Goal: Task Accomplishment & Management: Manage account settings

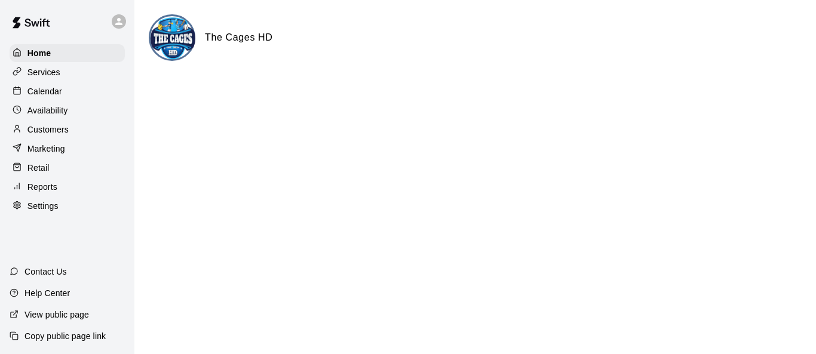
click at [72, 135] on div "Customers" at bounding box center [67, 130] width 115 height 18
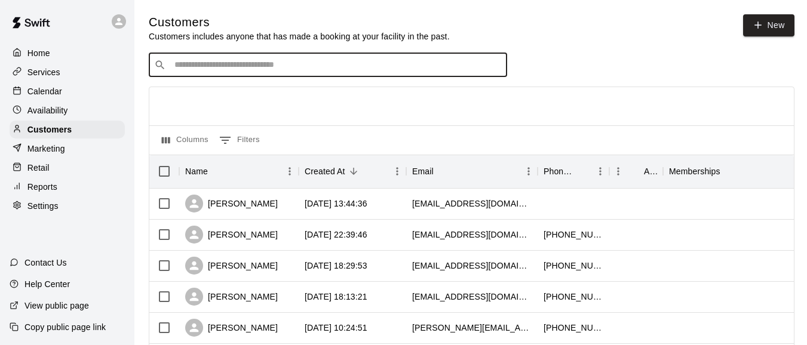
click at [277, 66] on input "Search customers by name or email" at bounding box center [336, 65] width 331 height 12
type input "***"
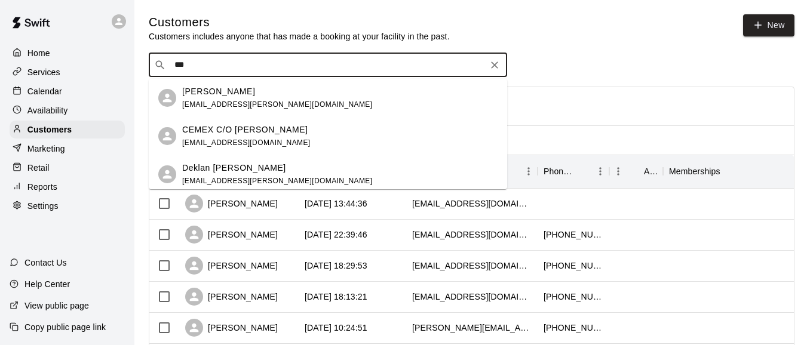
click at [274, 125] on p "CEMEX C/O [PERSON_NAME]" at bounding box center [244, 130] width 125 height 13
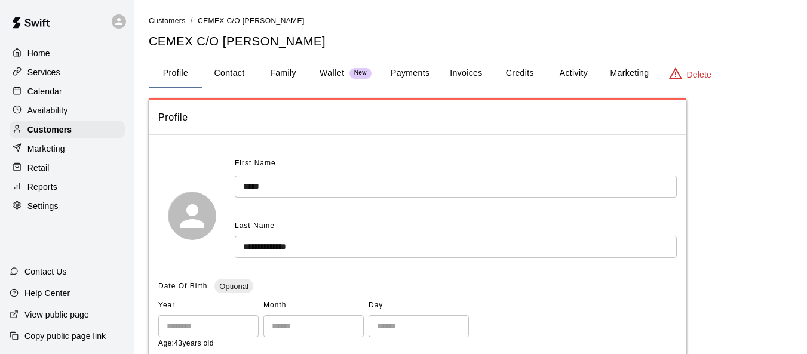
click at [473, 69] on button "Invoices" at bounding box center [466, 73] width 54 height 29
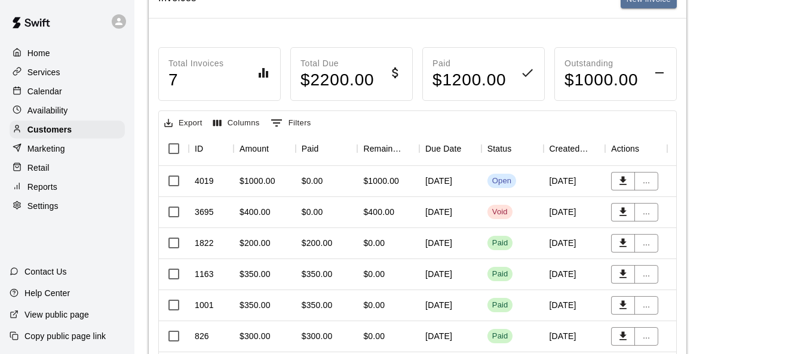
scroll to position [179, 0]
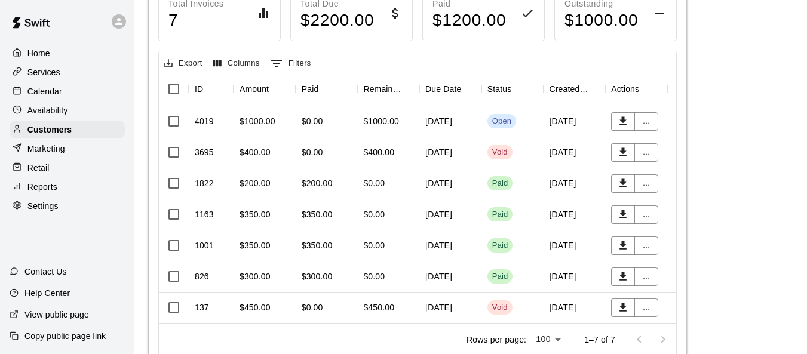
click at [440, 121] on div "[DATE]" at bounding box center [450, 121] width 62 height 31
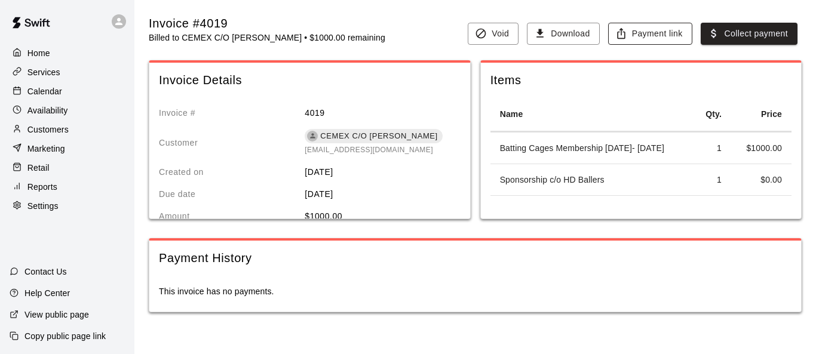
click at [666, 35] on button "Payment link" at bounding box center [650, 34] width 84 height 22
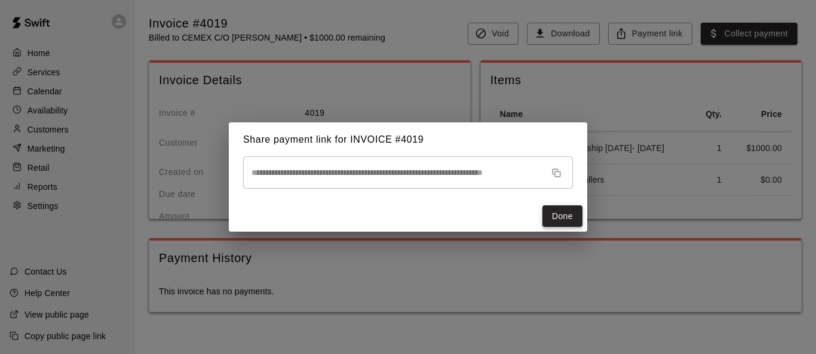
click at [560, 216] on button "Done" at bounding box center [562, 216] width 40 height 22
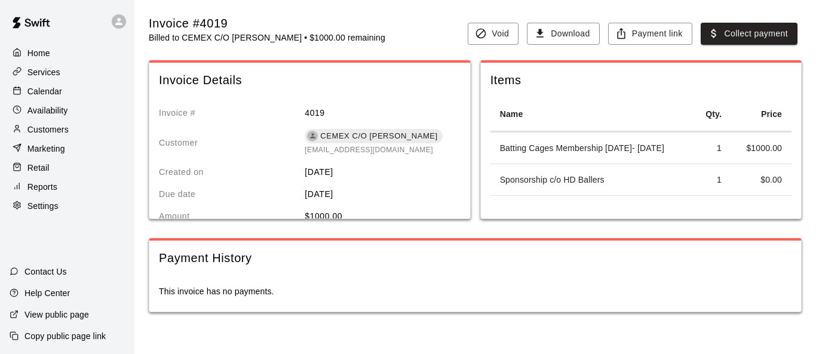
click at [31, 23] on img at bounding box center [31, 23] width 62 height 36
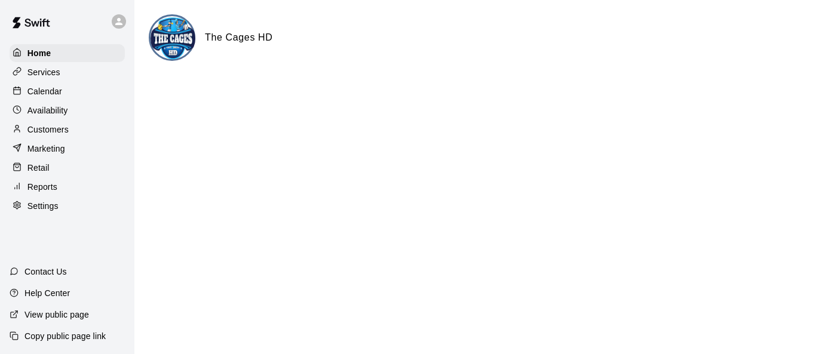
click at [81, 195] on div "Reports" at bounding box center [67, 187] width 115 height 18
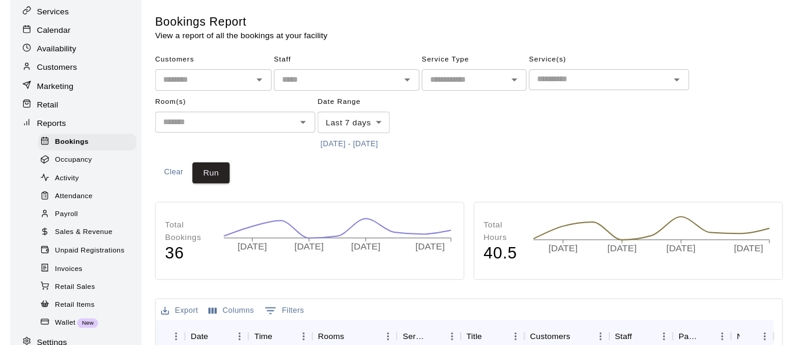
scroll to position [119, 0]
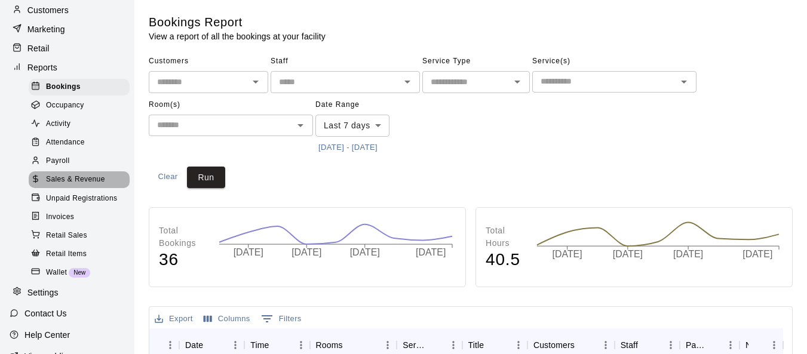
click at [84, 180] on div "Sales & Revenue" at bounding box center [79, 179] width 101 height 17
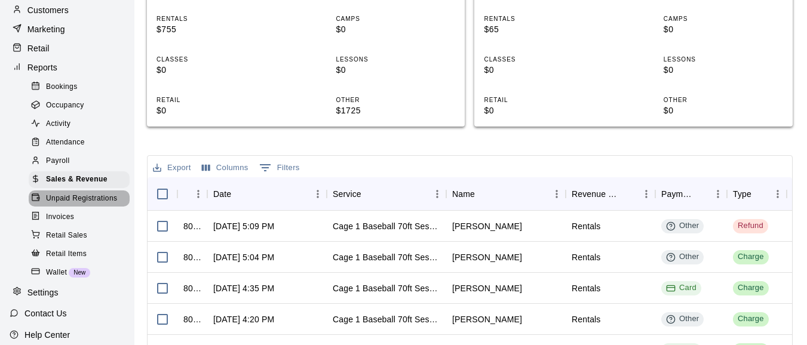
click at [89, 205] on span "Unpaid Registrations" at bounding box center [81, 199] width 71 height 12
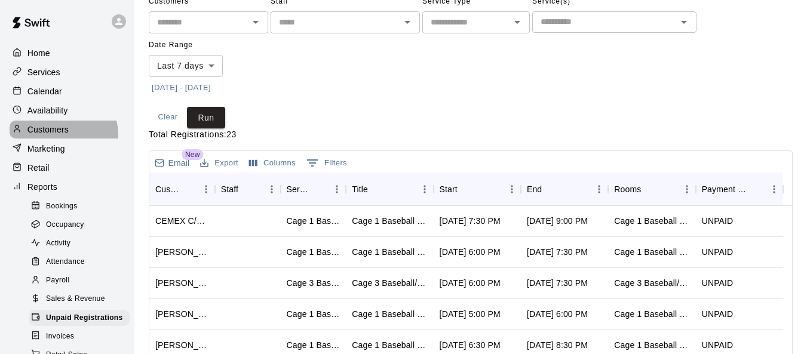
click at [59, 136] on p "Customers" at bounding box center [47, 130] width 41 height 12
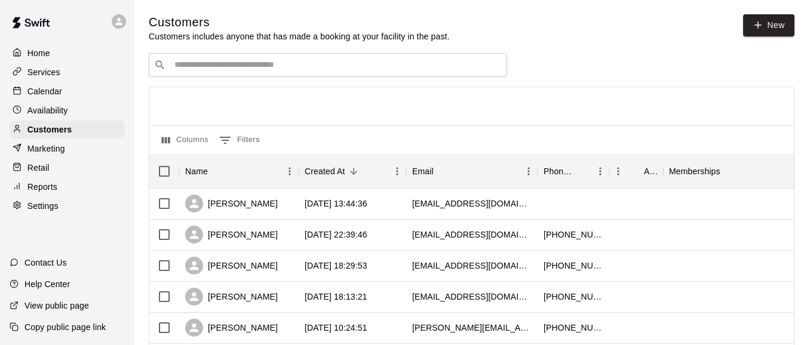
click at [259, 63] on input "Search customers by name or email" at bounding box center [336, 65] width 331 height 12
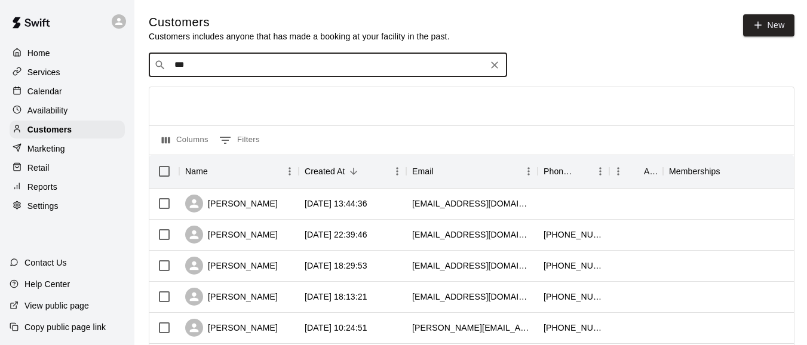
type input "****"
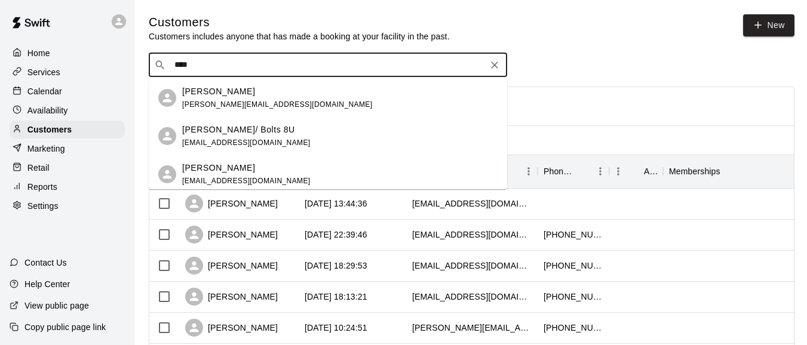
click at [254, 125] on p "[PERSON_NAME]/ Bolts 8U" at bounding box center [238, 130] width 113 height 13
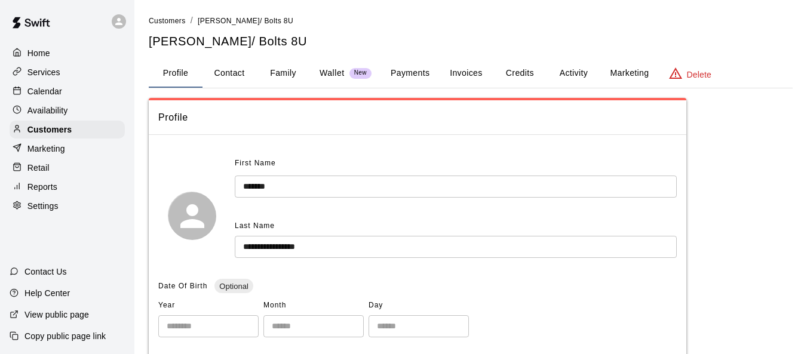
click at [462, 74] on button "Invoices" at bounding box center [466, 73] width 54 height 29
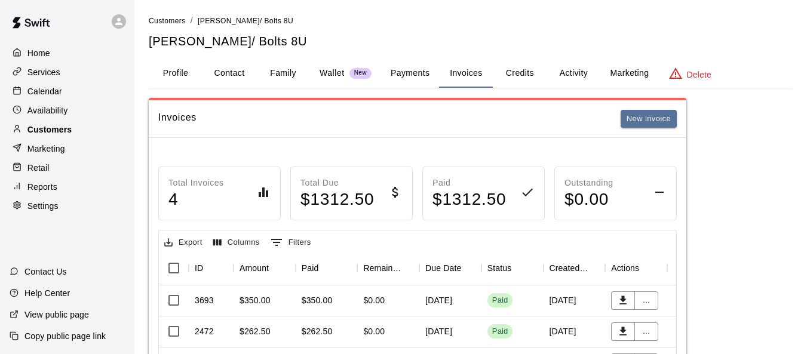
click at [79, 139] on div "Customers" at bounding box center [67, 130] width 115 height 18
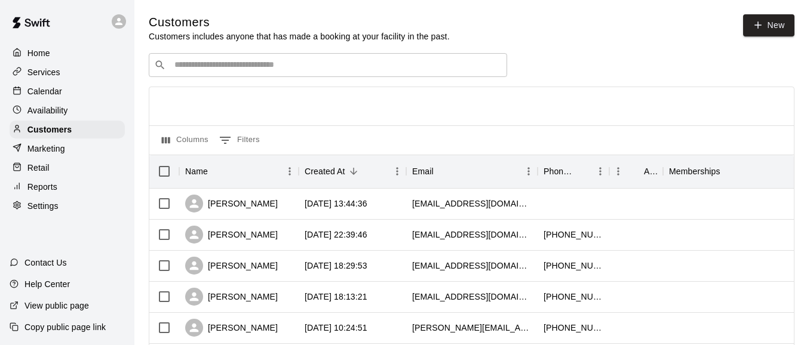
click at [223, 73] on div "​ ​" at bounding box center [328, 65] width 358 height 24
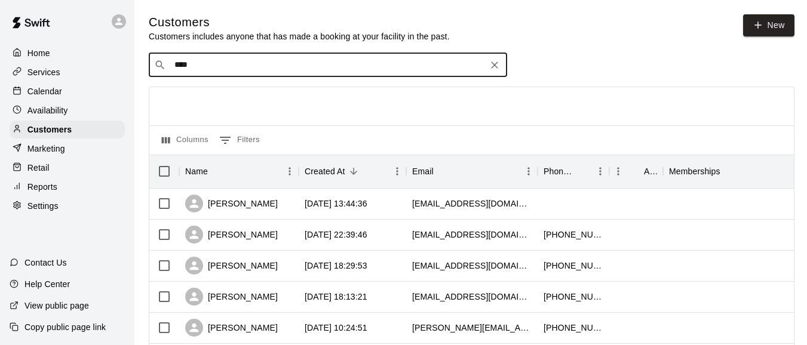
type input "*****"
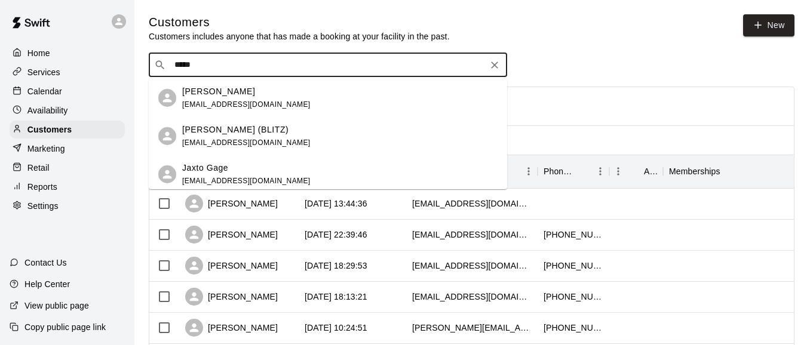
click at [247, 140] on span "[EMAIL_ADDRESS][DOMAIN_NAME]" at bounding box center [246, 143] width 128 height 8
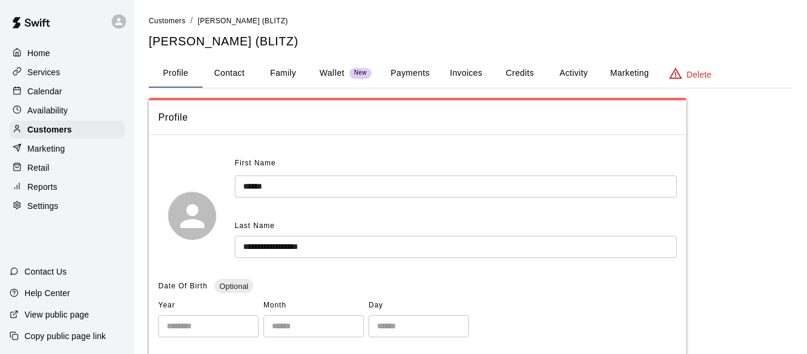
click at [463, 73] on button "Invoices" at bounding box center [466, 73] width 54 height 29
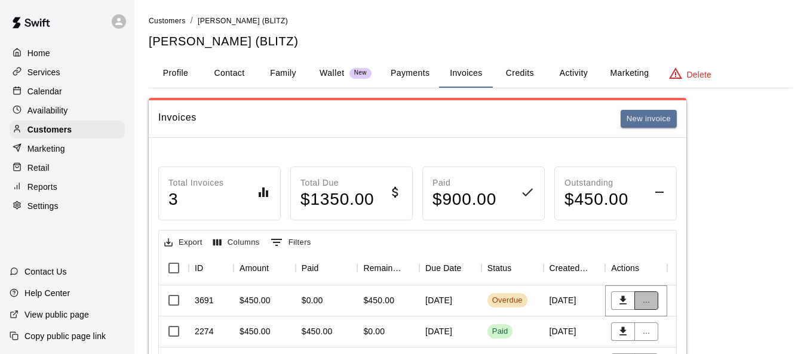
click at [641, 304] on button "..." at bounding box center [646, 300] width 24 height 19
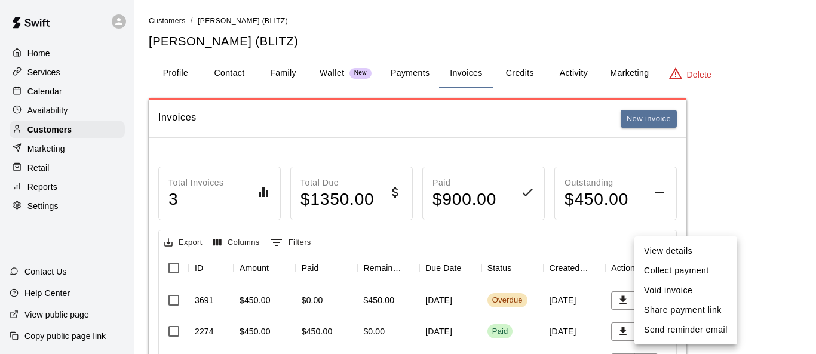
click at [650, 278] on li "Collect payment" at bounding box center [685, 271] width 103 height 20
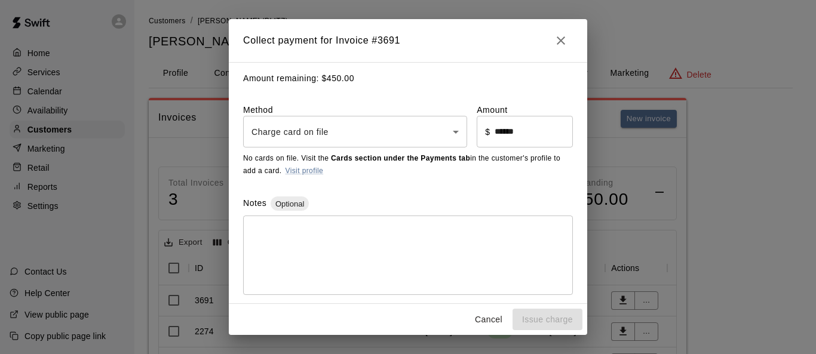
click at [452, 136] on body "Home Services Calendar Availability Customers Marketing Retail Reports Settings…" at bounding box center [408, 224] width 816 height 449
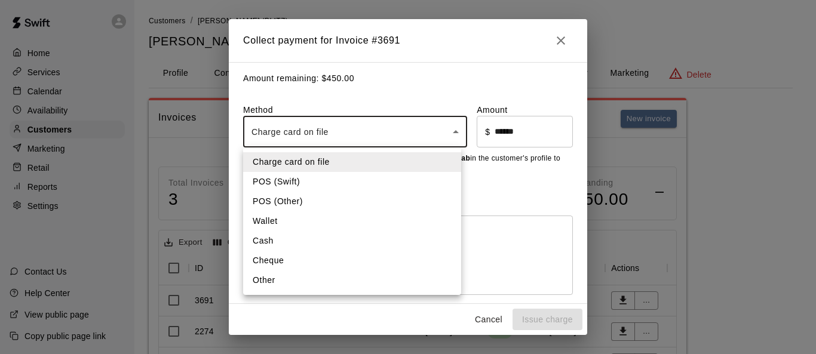
click at [381, 201] on li "POS (Other)" at bounding box center [352, 202] width 218 height 20
type input "*********"
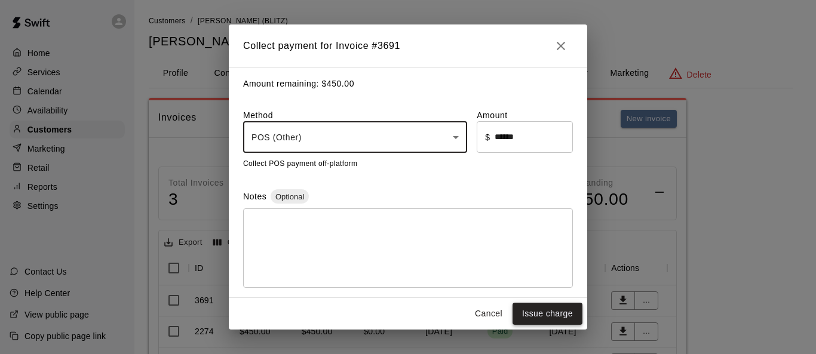
click at [550, 318] on button "Issue charge" at bounding box center [548, 314] width 70 height 22
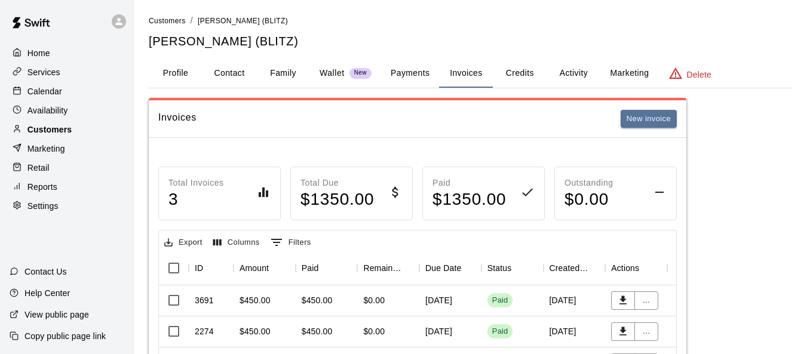
click at [85, 128] on div "Customers" at bounding box center [67, 130] width 115 height 18
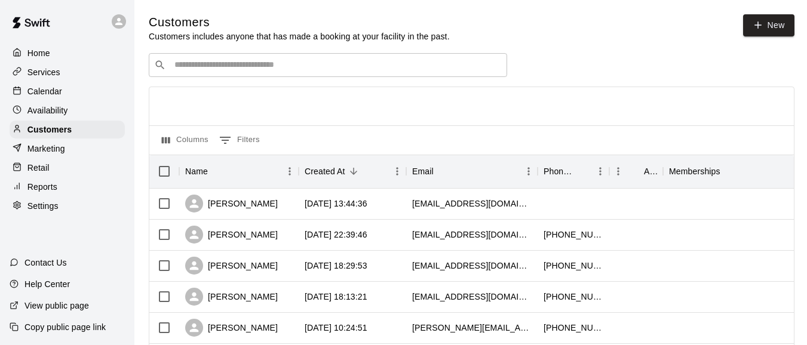
click at [233, 66] on input "Search customers by name or email" at bounding box center [336, 65] width 331 height 12
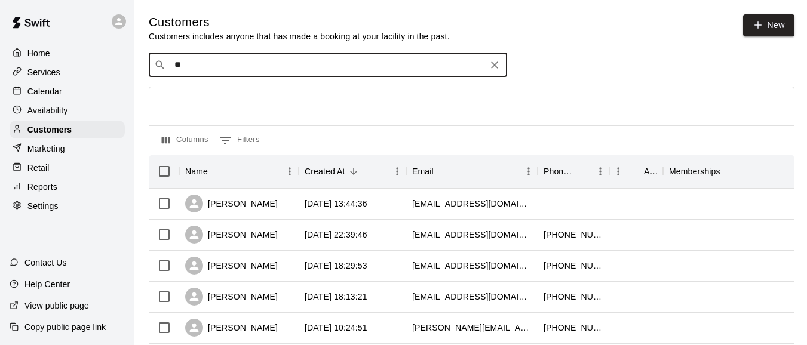
type input "***"
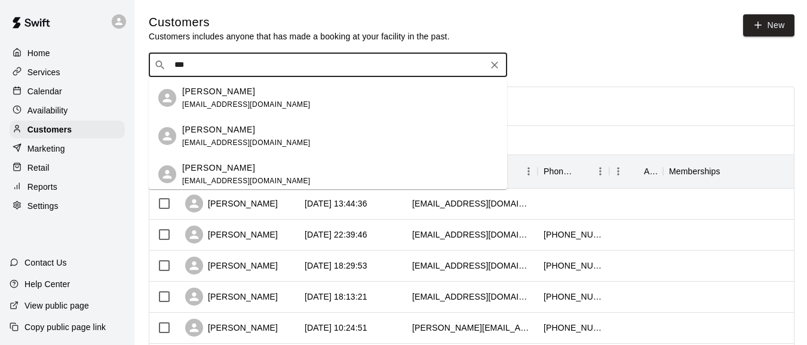
click at [209, 165] on p "[PERSON_NAME]" at bounding box center [218, 168] width 73 height 13
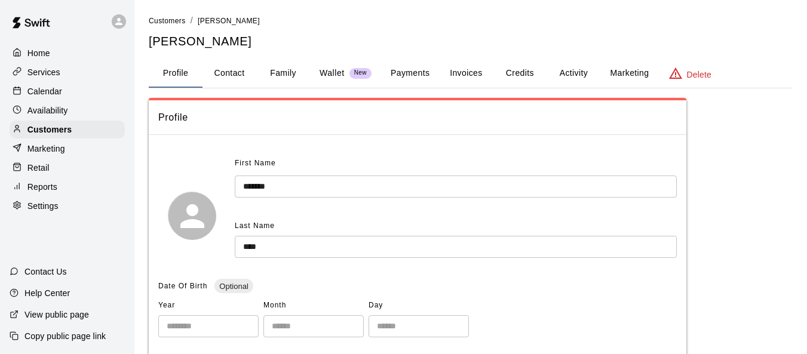
click at [467, 69] on button "Invoices" at bounding box center [466, 73] width 54 height 29
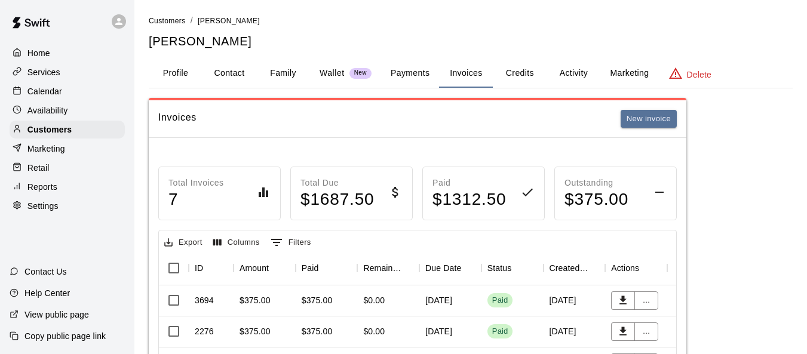
click at [57, 56] on div "Home" at bounding box center [67, 53] width 115 height 18
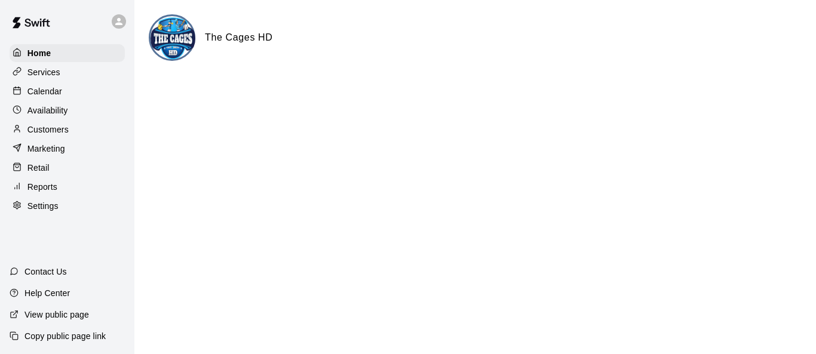
click at [60, 95] on p "Calendar" at bounding box center [44, 91] width 35 height 12
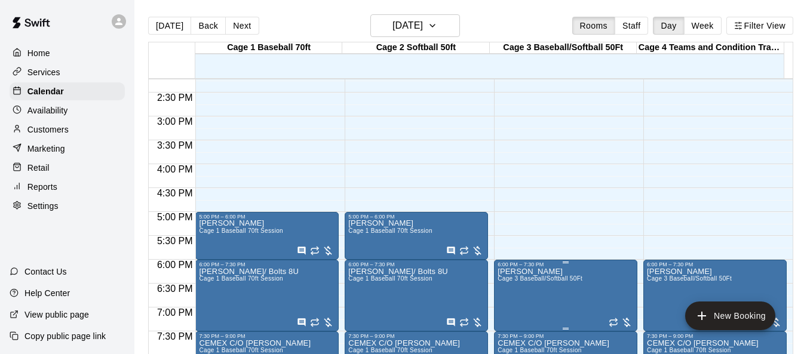
scroll to position [679, 0]
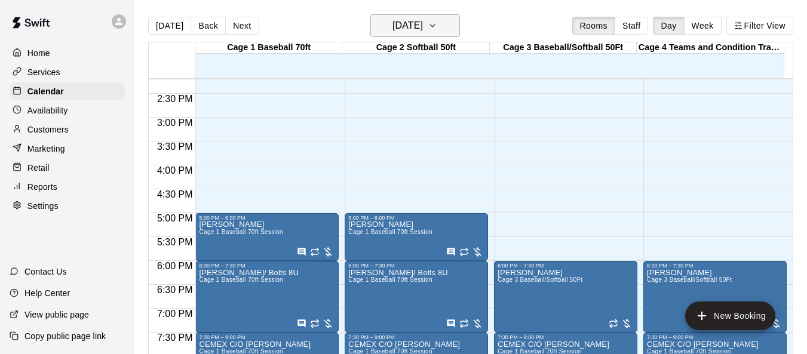
click at [459, 28] on button "[DATE]" at bounding box center [415, 25] width 90 height 23
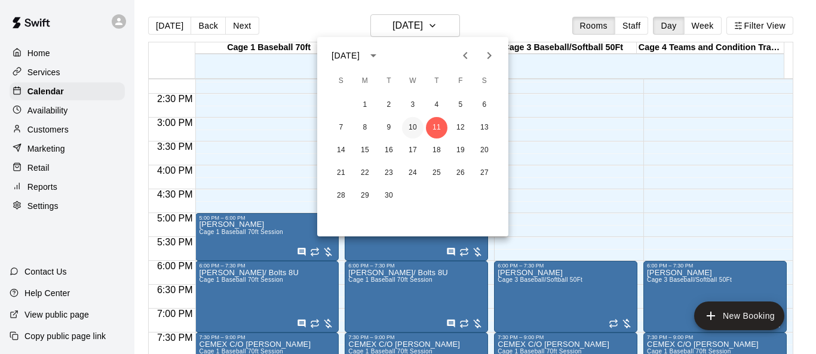
click at [416, 124] on button "10" at bounding box center [413, 128] width 22 height 22
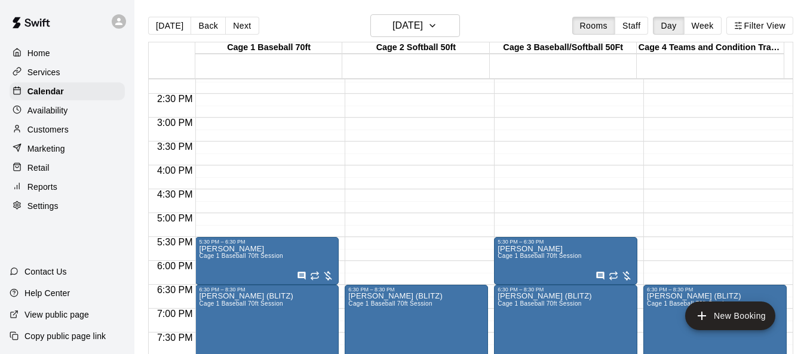
click at [55, 133] on p "Customers" at bounding box center [47, 130] width 41 height 12
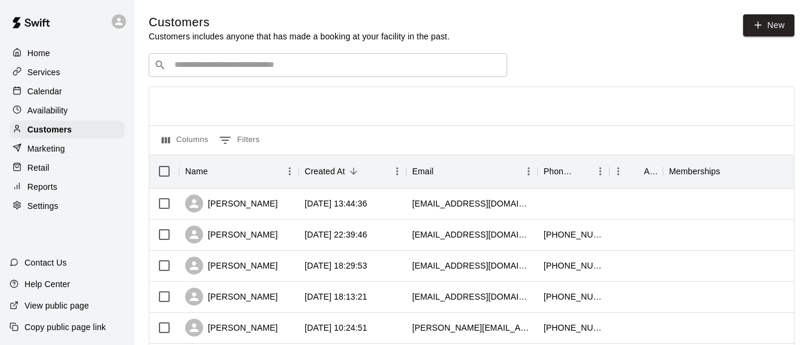
click at [260, 65] on input "Search customers by name or email" at bounding box center [336, 65] width 331 height 12
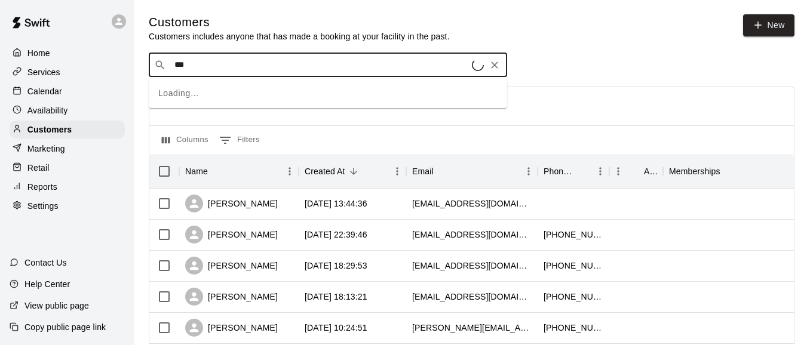
type input "****"
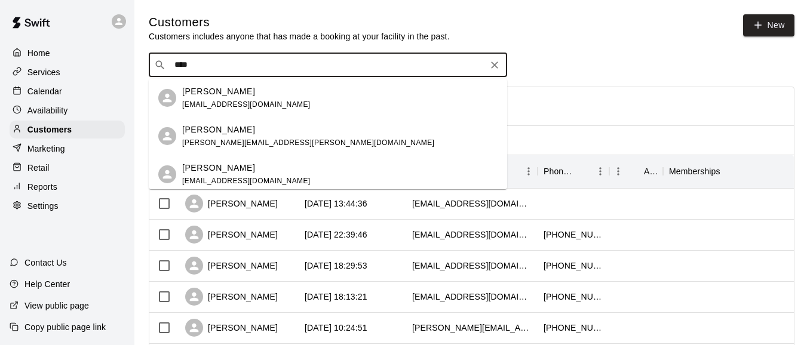
click at [208, 100] on span "[EMAIL_ADDRESS][DOMAIN_NAME]" at bounding box center [246, 104] width 128 height 8
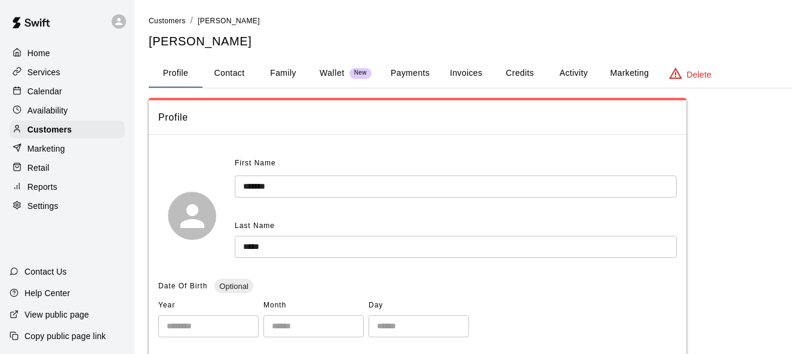
click at [473, 76] on button "Invoices" at bounding box center [466, 73] width 54 height 29
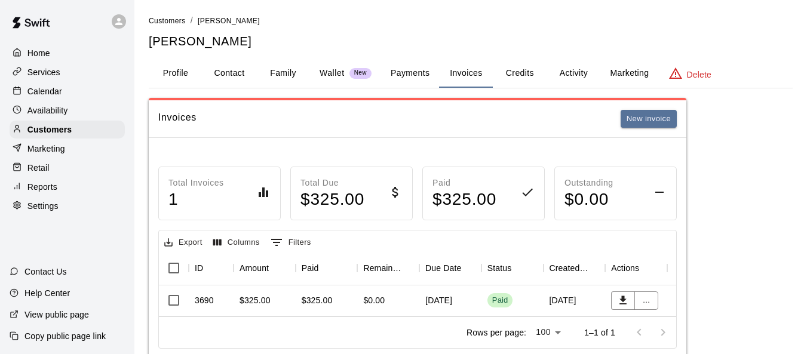
click at [42, 90] on p "Calendar" at bounding box center [44, 91] width 35 height 12
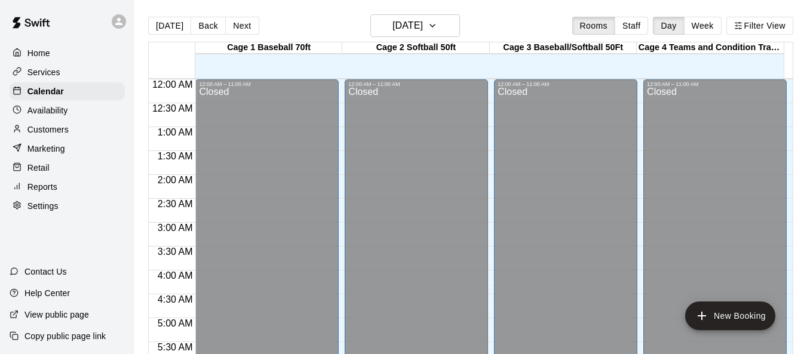
scroll to position [440, 0]
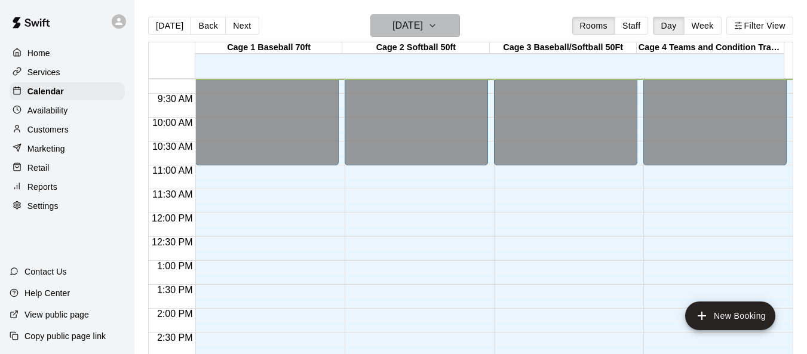
click at [437, 21] on icon "button" at bounding box center [433, 26] width 10 height 14
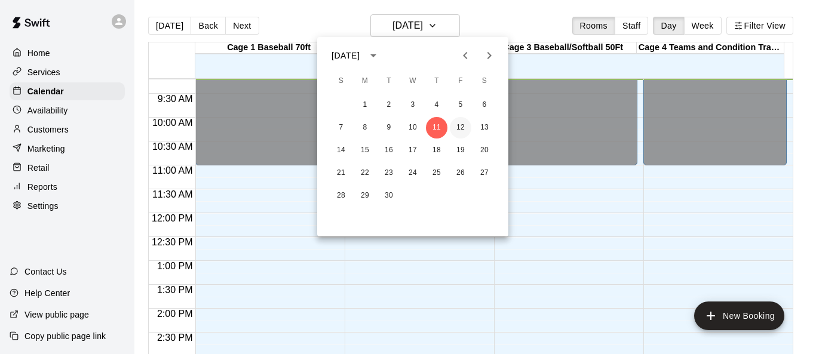
click at [464, 125] on button "12" at bounding box center [461, 128] width 22 height 22
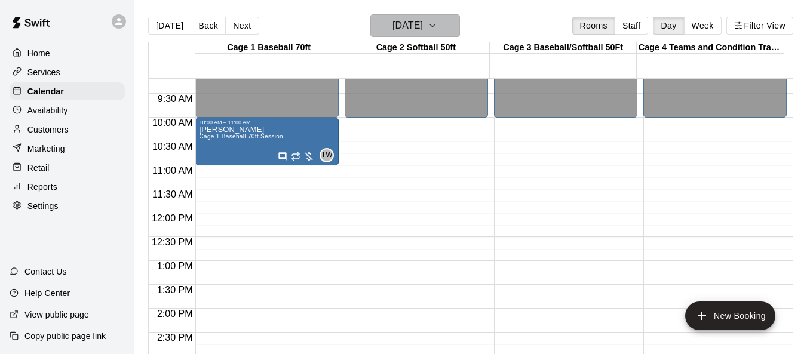
click at [437, 29] on icon "button" at bounding box center [433, 26] width 10 height 14
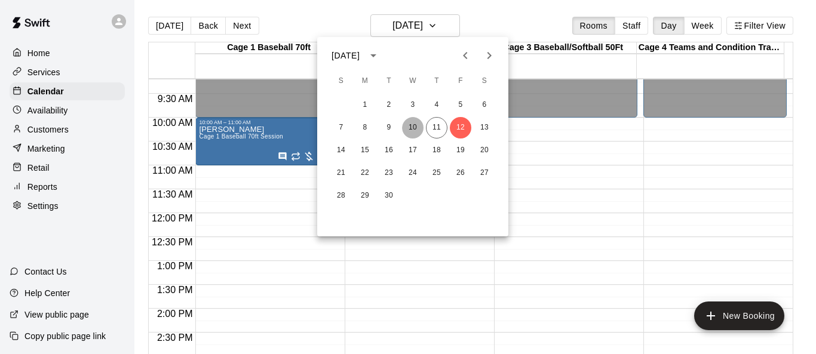
click at [418, 128] on button "10" at bounding box center [413, 128] width 22 height 22
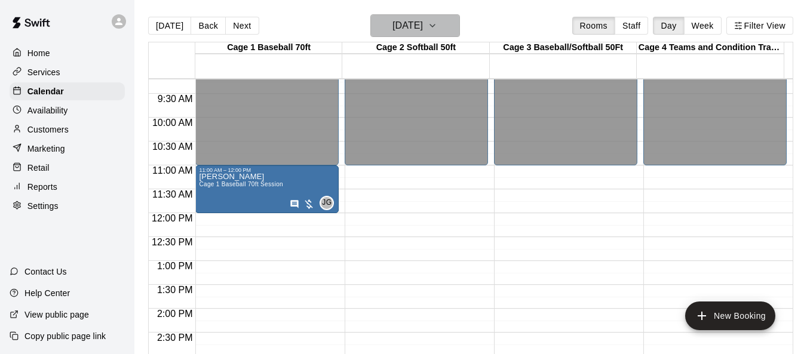
click at [437, 24] on icon "button" at bounding box center [433, 26] width 10 height 14
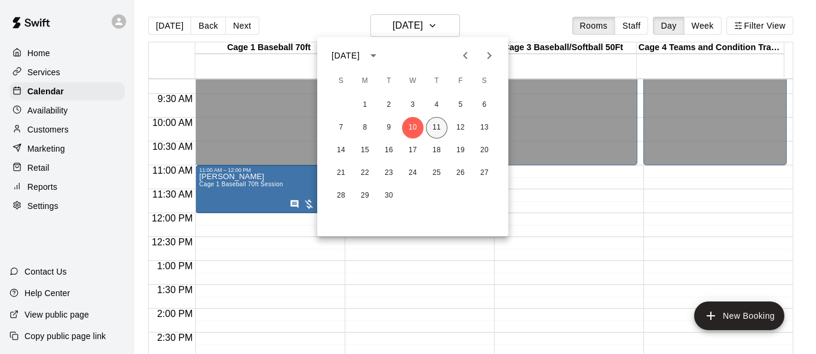
click at [431, 127] on button "11" at bounding box center [437, 128] width 22 height 22
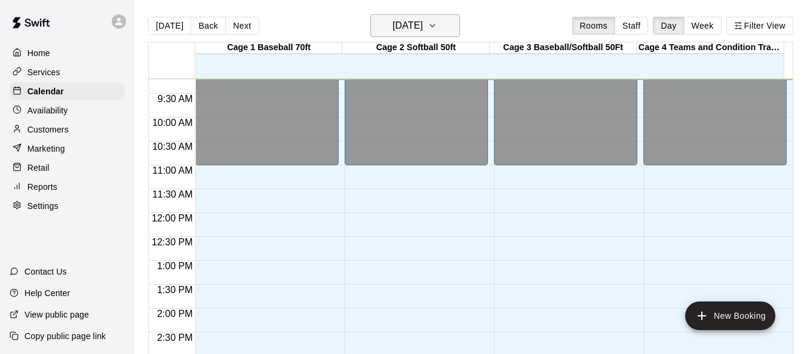
click at [437, 23] on icon "button" at bounding box center [433, 26] width 10 height 14
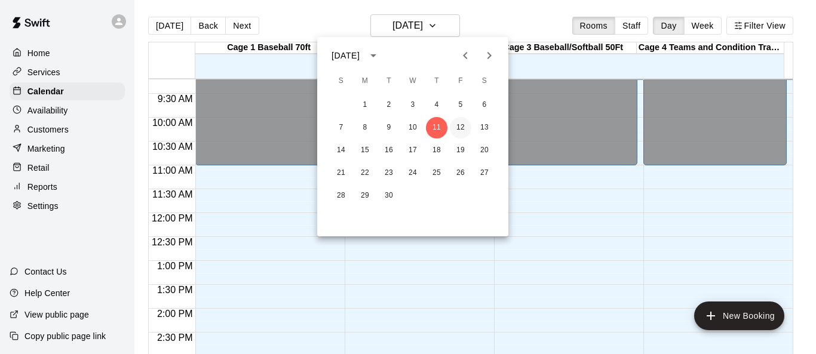
click at [468, 125] on button "12" at bounding box center [461, 128] width 22 height 22
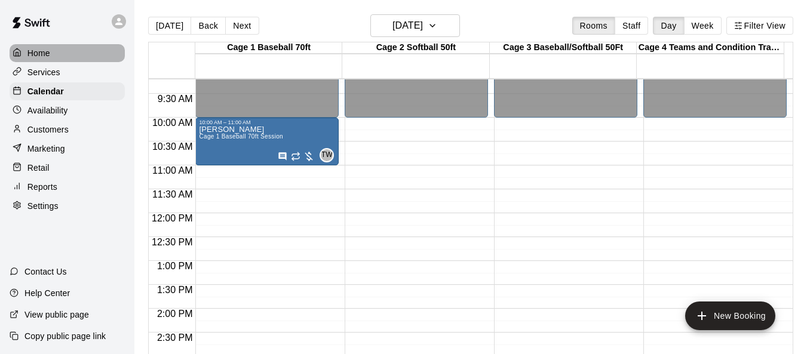
click at [41, 50] on p "Home" at bounding box center [38, 53] width 23 height 12
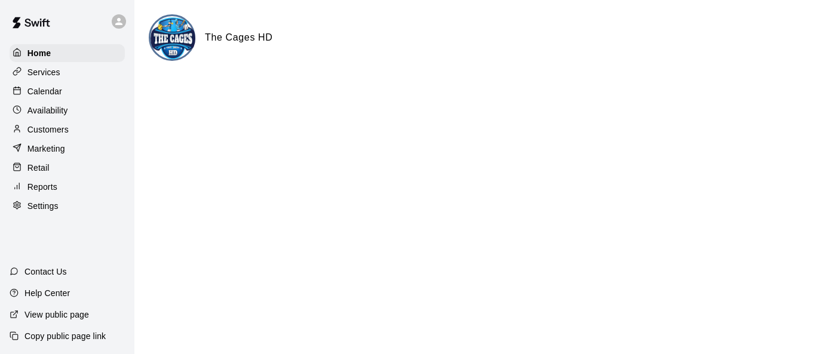
click at [62, 93] on div "Calendar" at bounding box center [67, 91] width 115 height 18
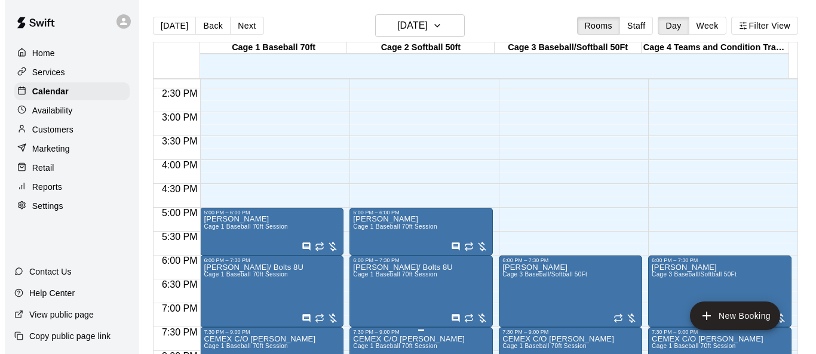
scroll to position [679, 0]
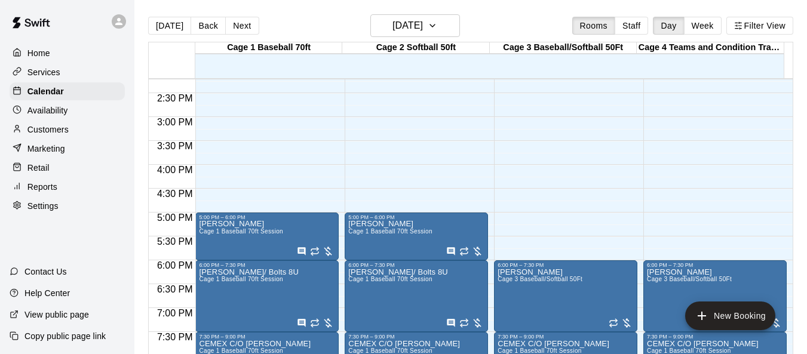
click at [29, 44] on div "Home" at bounding box center [67, 53] width 115 height 18
